Goal: Check status: Check status

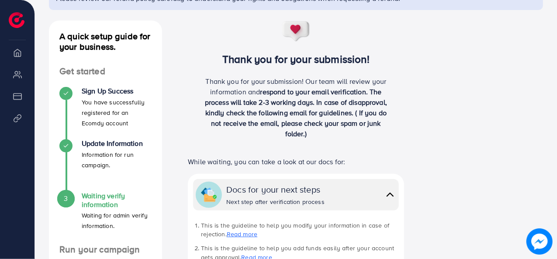
scroll to position [131, 0]
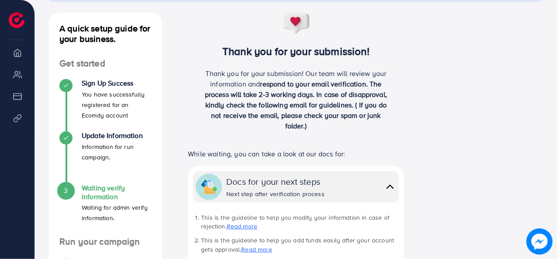
scroll to position [87, 0]
